Goal: Task Accomplishment & Management: Use online tool/utility

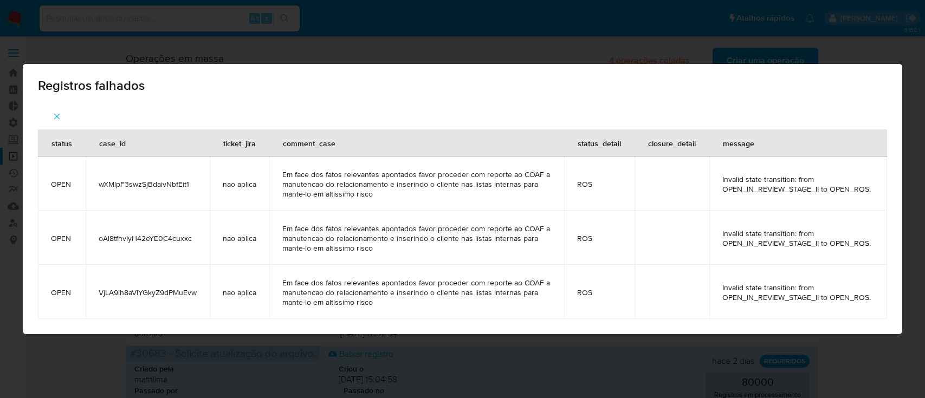
scroll to position [521, 0]
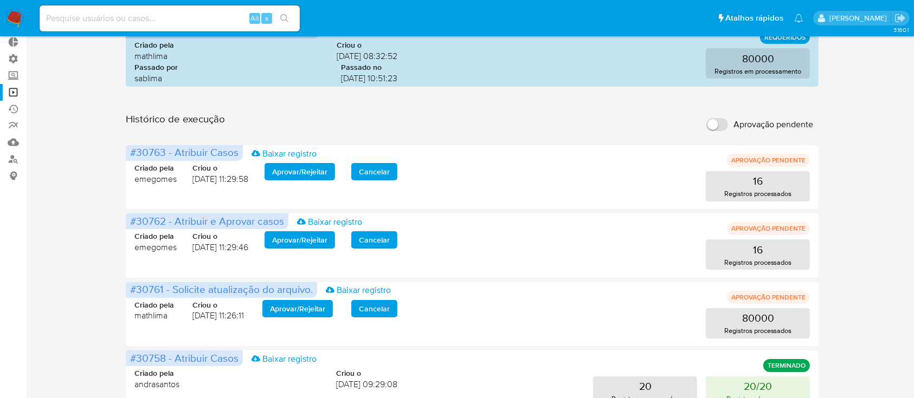
scroll to position [62, 0]
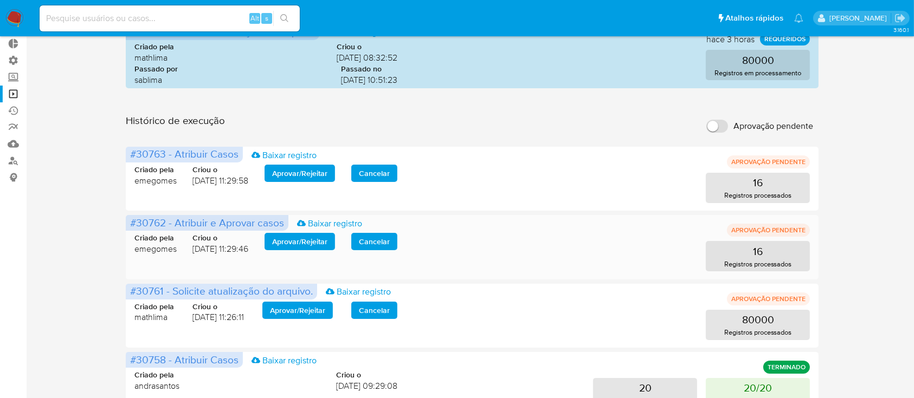
click at [310, 238] on span "Aprovar / Rejeitar" at bounding box center [299, 241] width 55 height 15
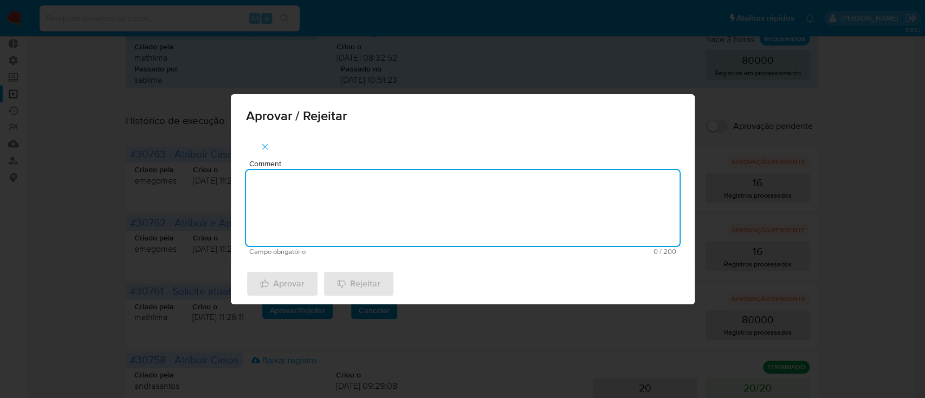
click at [324, 217] on textarea "Comment" at bounding box center [463, 208] width 434 height 76
type textarea "ok"
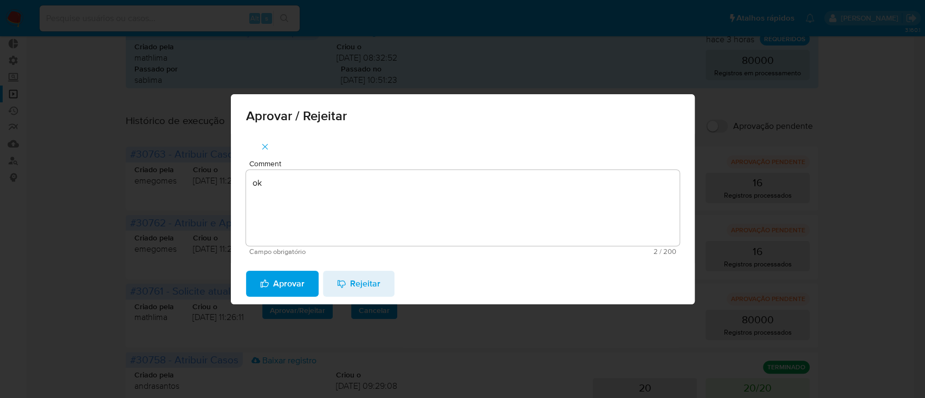
click at [286, 284] on span "Aprovar" at bounding box center [282, 284] width 44 height 24
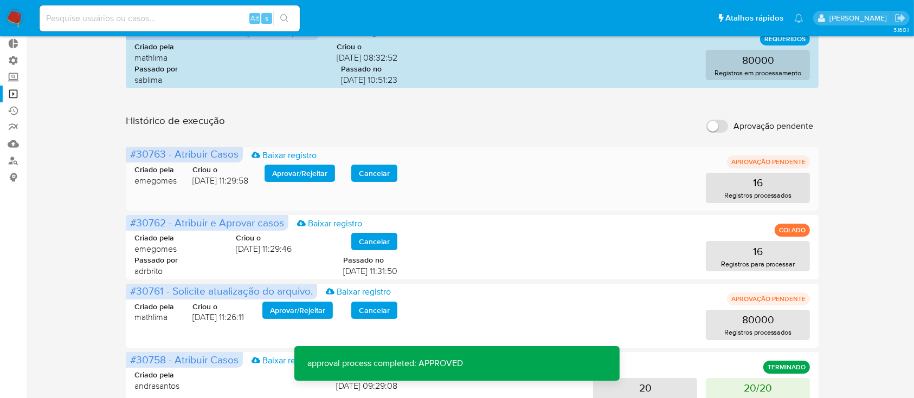
click at [315, 168] on span "Aprovar / Rejeitar" at bounding box center [299, 173] width 55 height 15
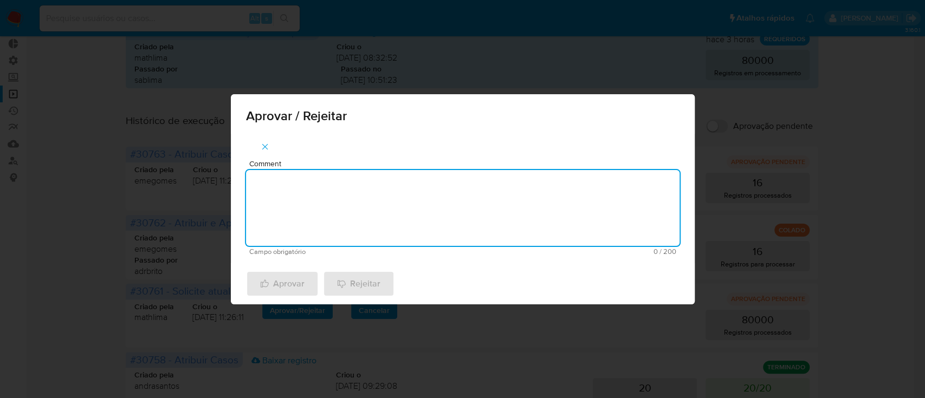
click at [309, 188] on textarea "Comment" at bounding box center [463, 208] width 434 height 76
type textarea "ok"
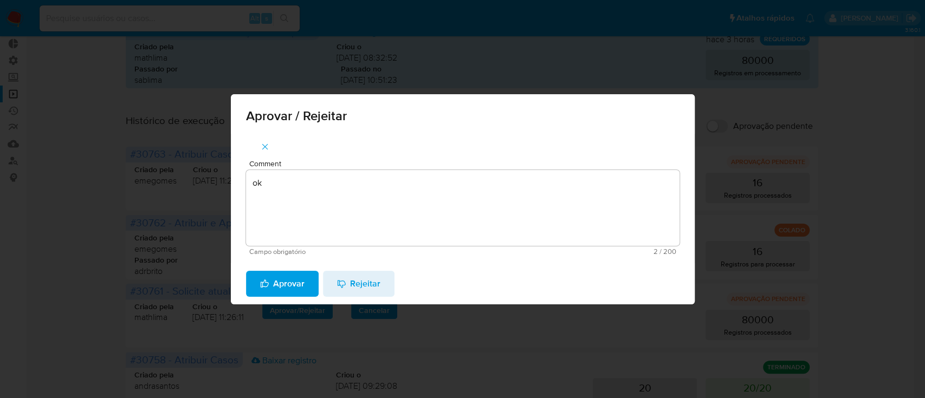
click at [282, 281] on span "Aprovar" at bounding box center [282, 284] width 44 height 24
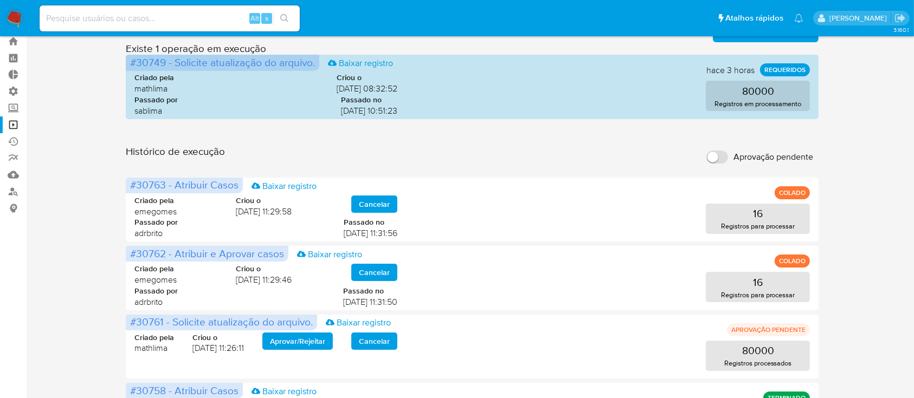
scroll to position [0, 0]
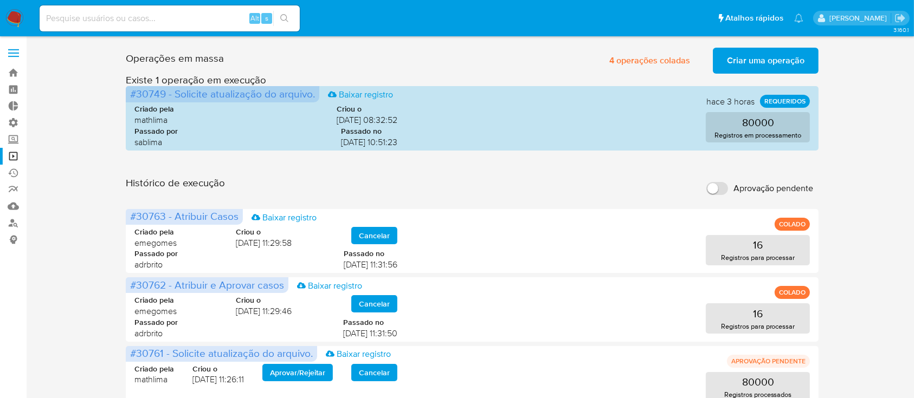
click at [768, 54] on span "Criar uma operação" at bounding box center [766, 61] width 78 height 24
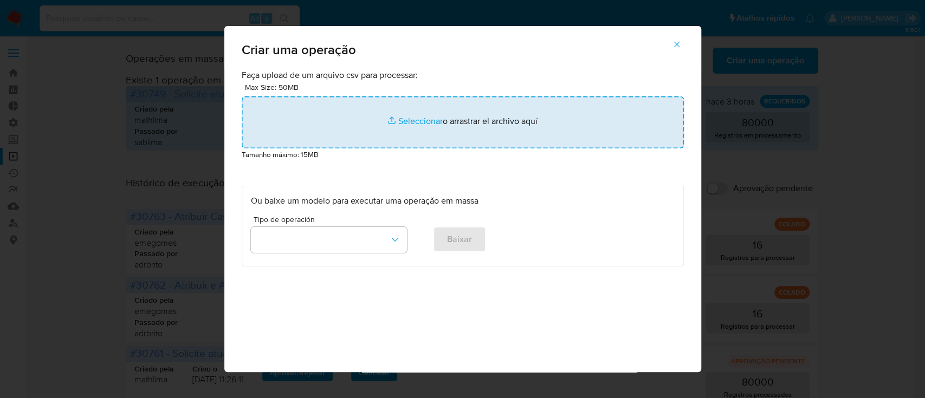
click at [416, 119] on input "file" at bounding box center [463, 122] width 442 height 52
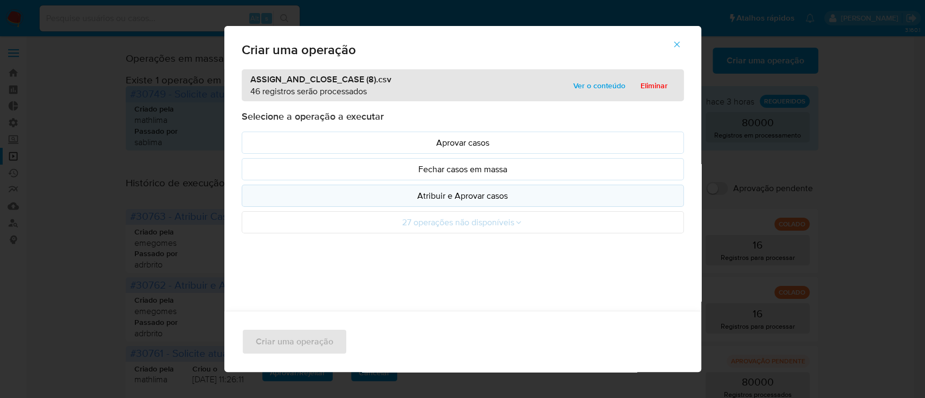
drag, startPoint x: 416, startPoint y: 119, endPoint x: 431, endPoint y: 197, distance: 79.0
click at [431, 197] on p "Atribuir e Aprovar casos" at bounding box center [463, 196] width 424 height 12
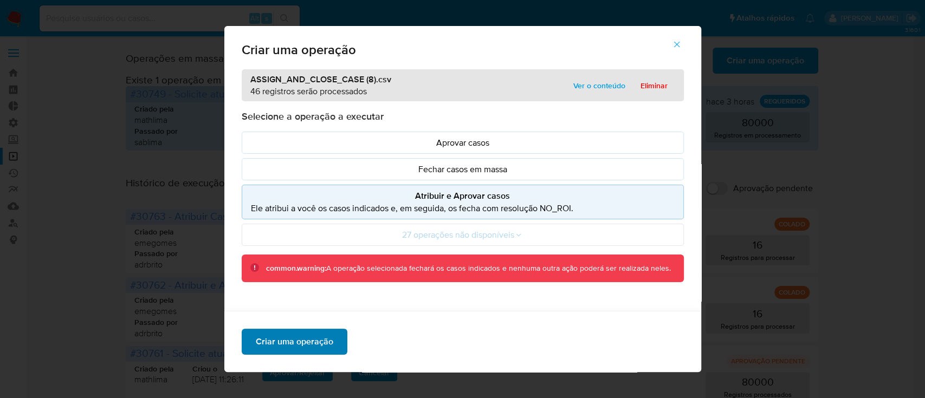
click at [307, 347] on span "Criar uma operação" at bounding box center [295, 342] width 78 height 24
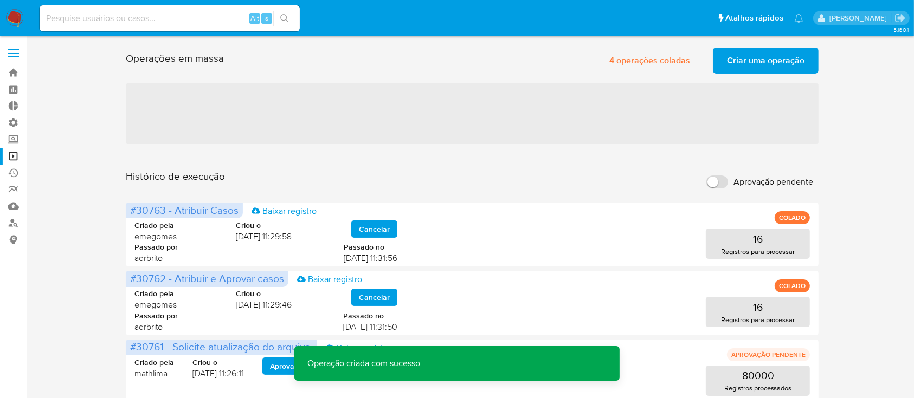
click at [756, 68] on span "Criar uma operação" at bounding box center [766, 61] width 78 height 24
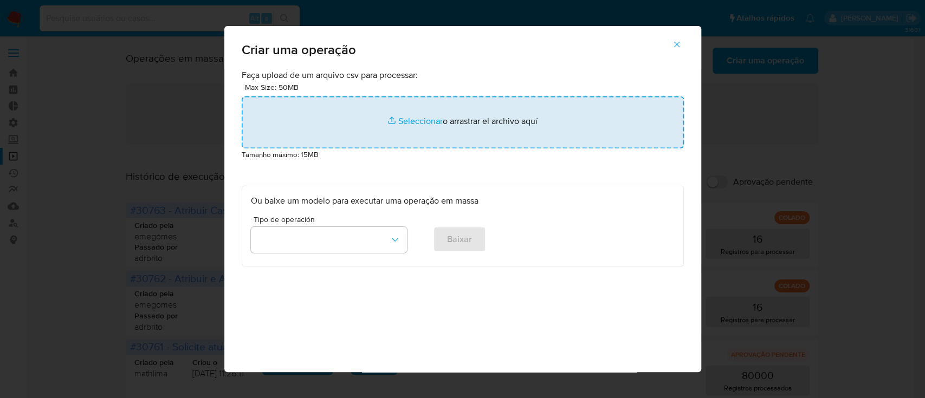
click at [415, 119] on input "file" at bounding box center [463, 122] width 442 height 52
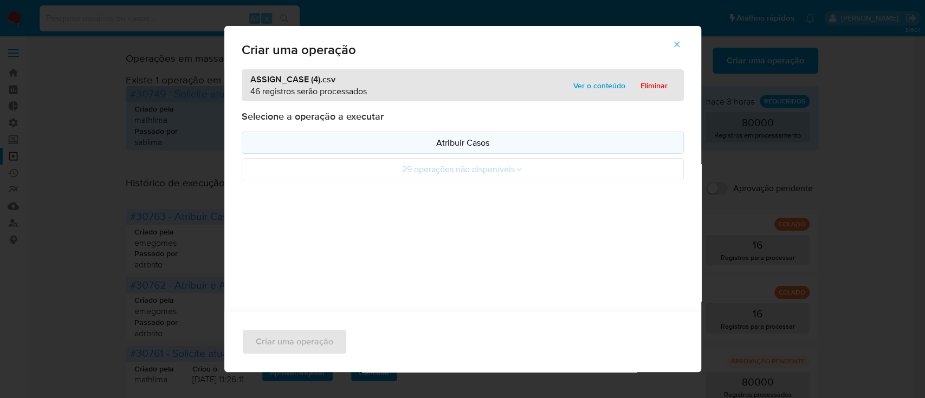
click at [455, 146] on p "Atribuir Casos" at bounding box center [463, 143] width 424 height 12
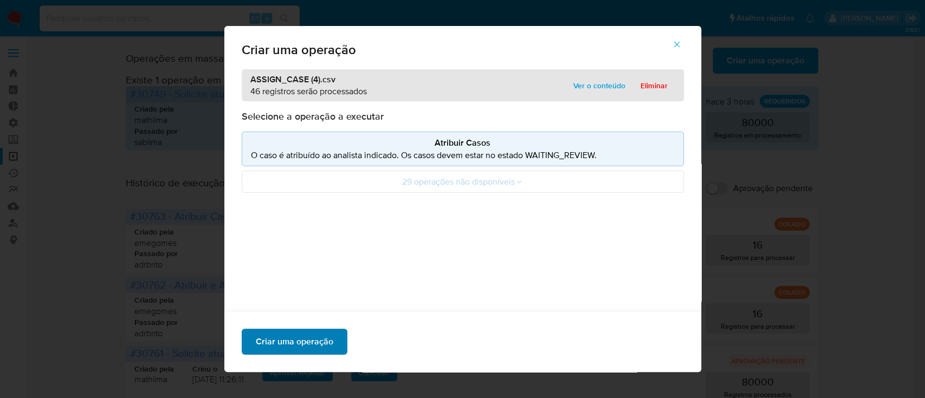
click at [308, 341] on span "Criar uma operação" at bounding box center [295, 342] width 78 height 24
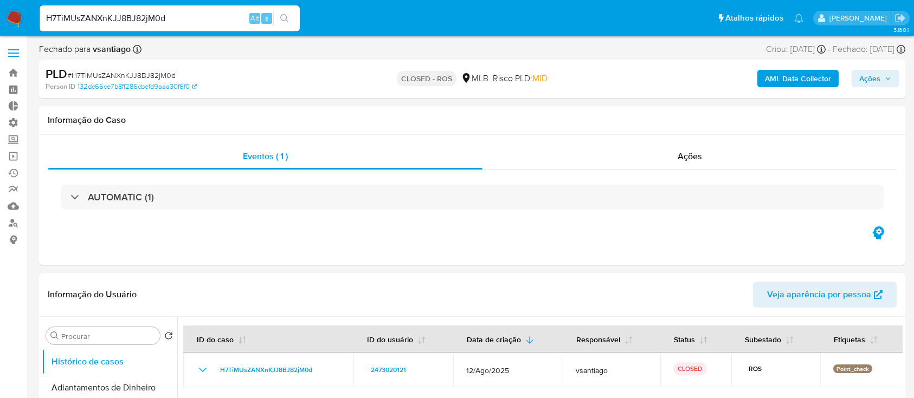
select select "10"
drag, startPoint x: 0, startPoint y: 0, endPoint x: 36, endPoint y: -15, distance: 38.9
paste input "Z0Hu1VnOOg1k3QYu2yXEz5gj"
type input "Z0Hu1VnOOg1k3QYu2yXEz5gj"
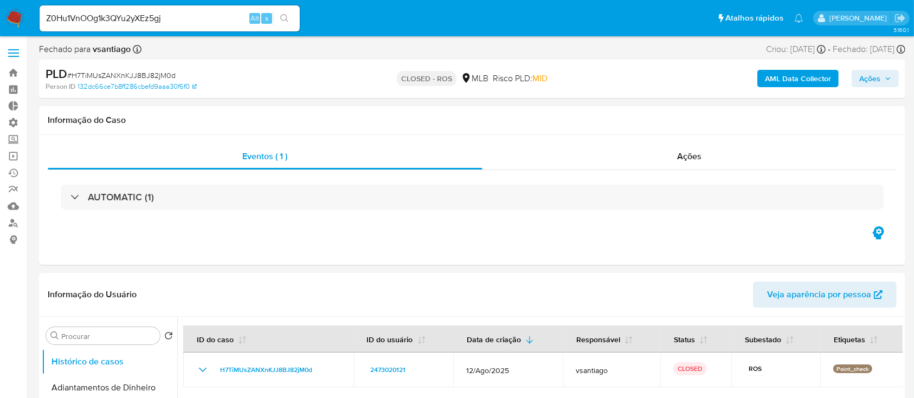
click at [280, 18] on icon "search-icon" at bounding box center [284, 18] width 9 height 9
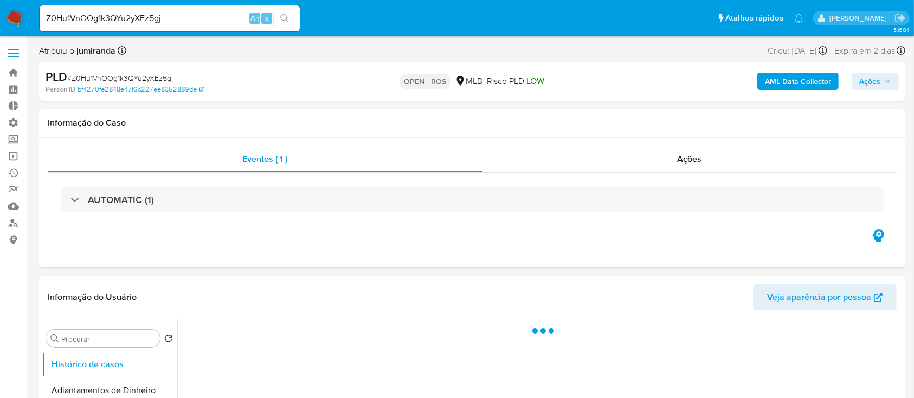
select select "10"
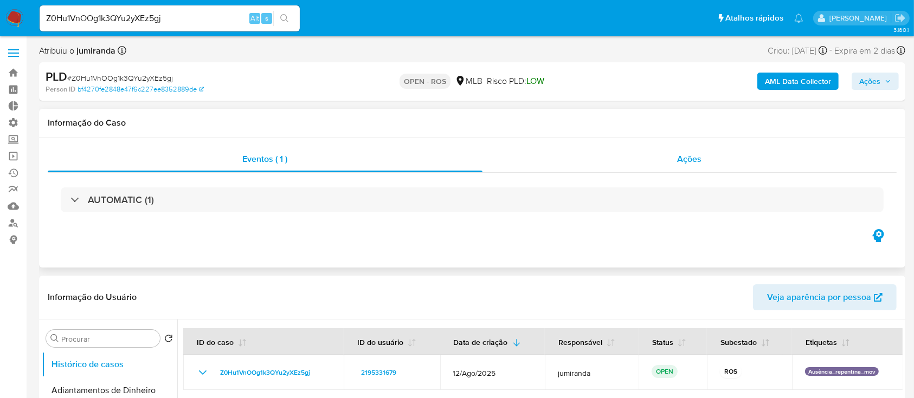
click at [679, 159] on span "Ações" at bounding box center [690, 159] width 24 height 12
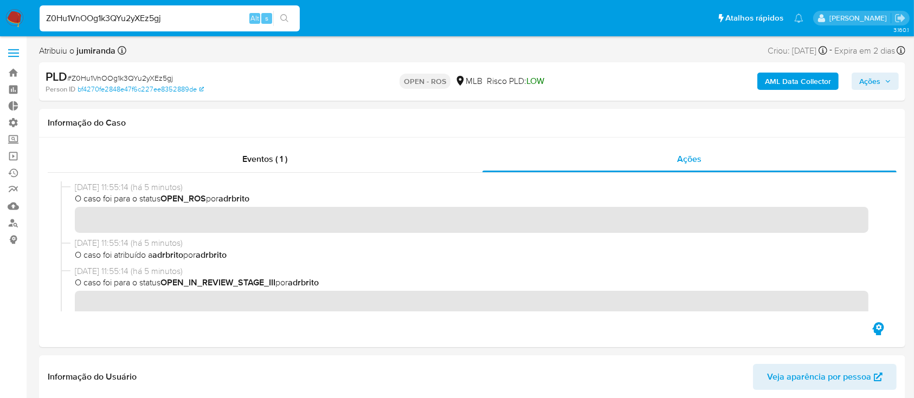
drag, startPoint x: 179, startPoint y: 23, endPoint x: 20, endPoint y: -15, distance: 163.7
paste input "klbHj0SuENpLSxMW4uN9pm9P"
type input "klbHj0SuENpLSxMW4uN9pm9P"
click at [288, 17] on icon "search-icon" at bounding box center [284, 18] width 9 height 9
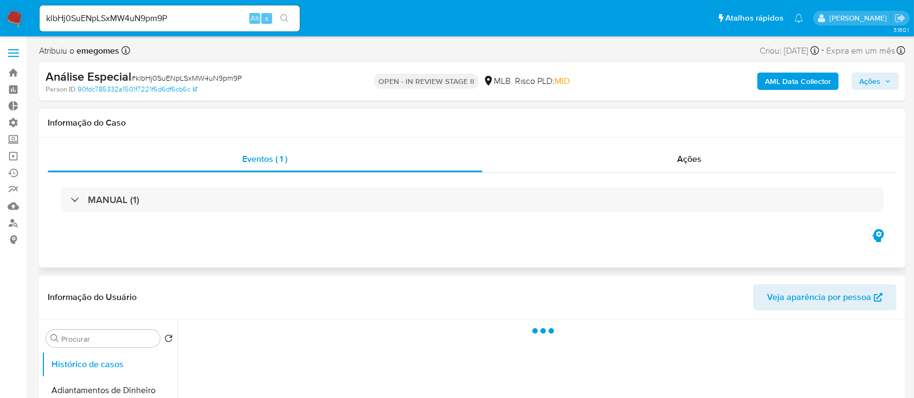
select select "10"
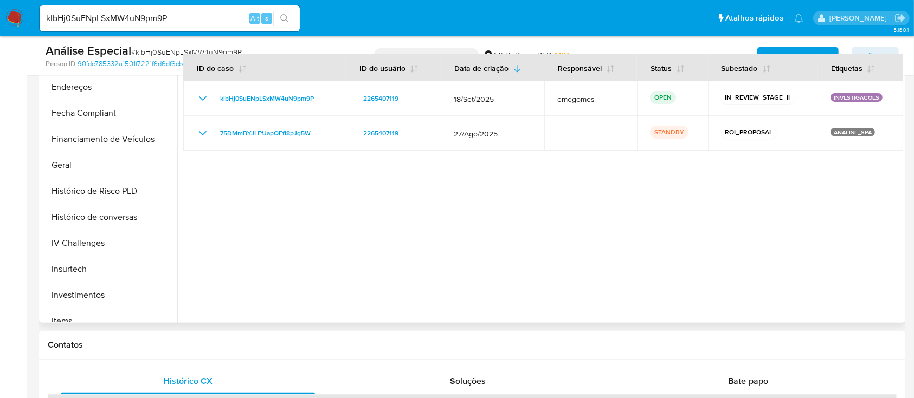
scroll to position [313, 0]
click at [64, 173] on button "Geral" at bounding box center [105, 167] width 127 height 26
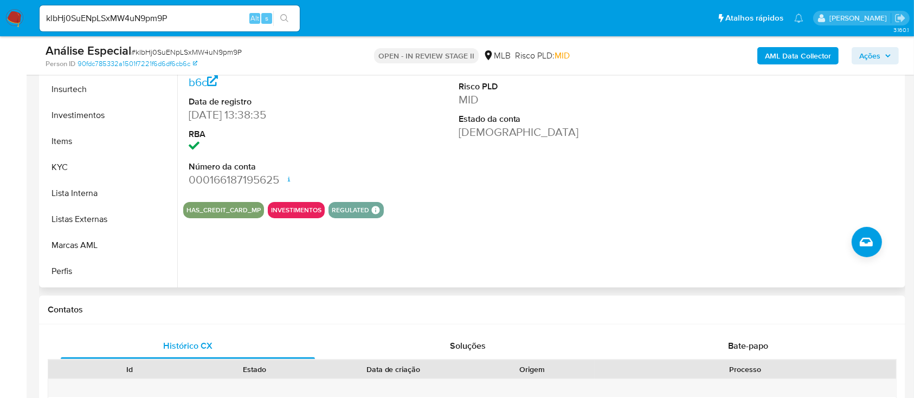
scroll to position [461, 0]
click at [76, 160] on button "KYC" at bounding box center [105, 166] width 127 height 26
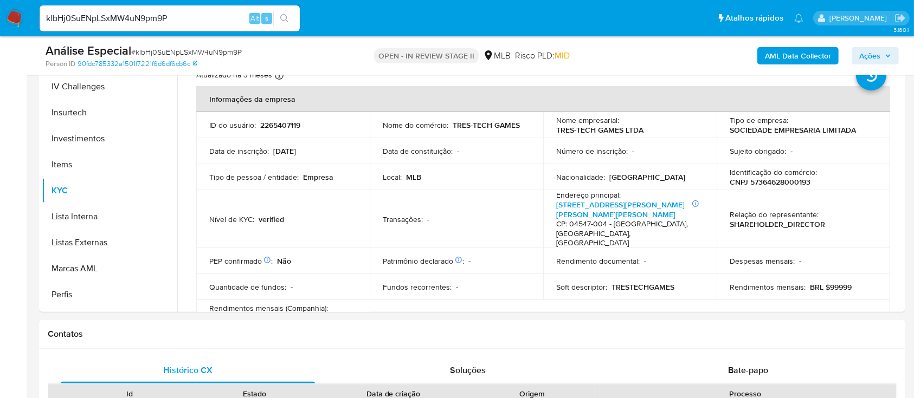
scroll to position [249, 0]
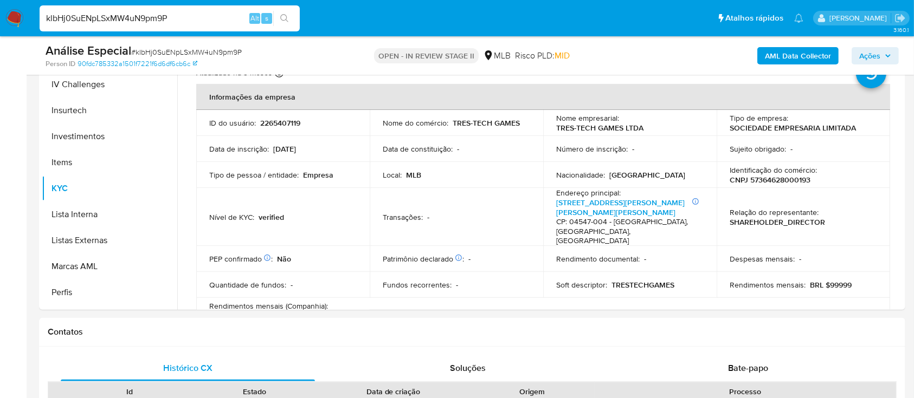
drag, startPoint x: 193, startPoint y: 11, endPoint x: 36, endPoint y: 14, distance: 156.7
click at [37, 14] on li "klbHj0SuENpLSxMW4uN9pm9P Alt s" at bounding box center [170, 17] width 266 height 27
paste input "Z0Hu1VnOOg1k3QYu2yXEz5gj"
type input "Z0Hu1VnOOg1k3QYu2yXEz5gj"
click at [289, 16] on button "search-icon" at bounding box center [284, 18] width 22 height 15
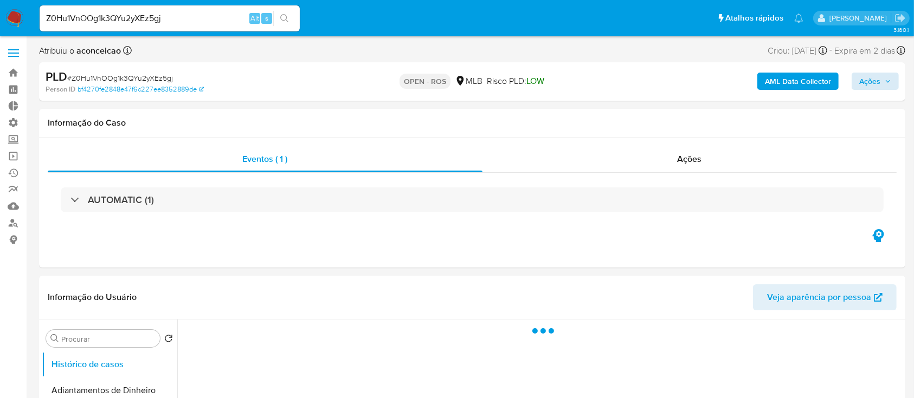
select select "10"
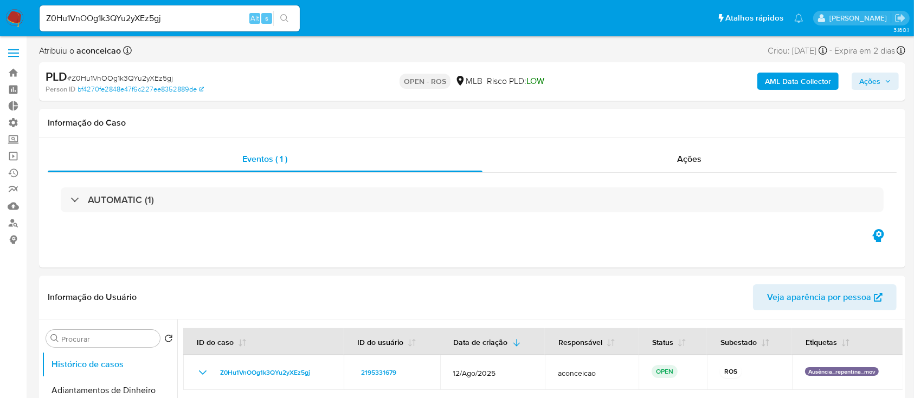
click at [884, 82] on span "Ações" at bounding box center [875, 81] width 32 height 15
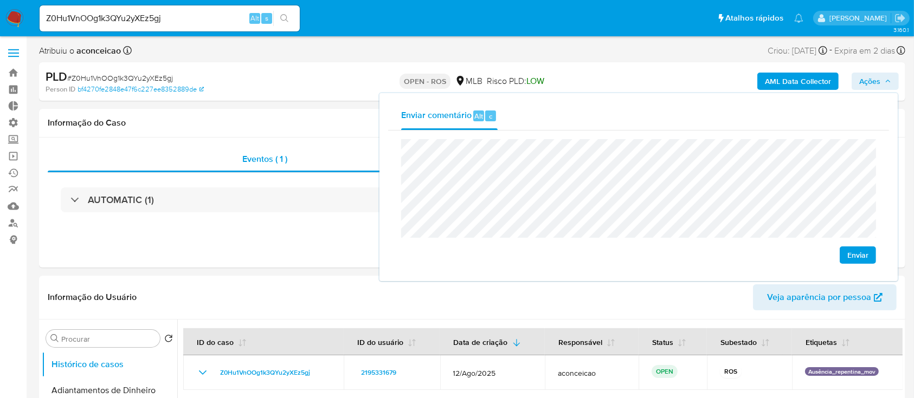
click at [861, 263] on span "Enviar" at bounding box center [857, 255] width 21 height 15
